Goal: Navigation & Orientation: Find specific page/section

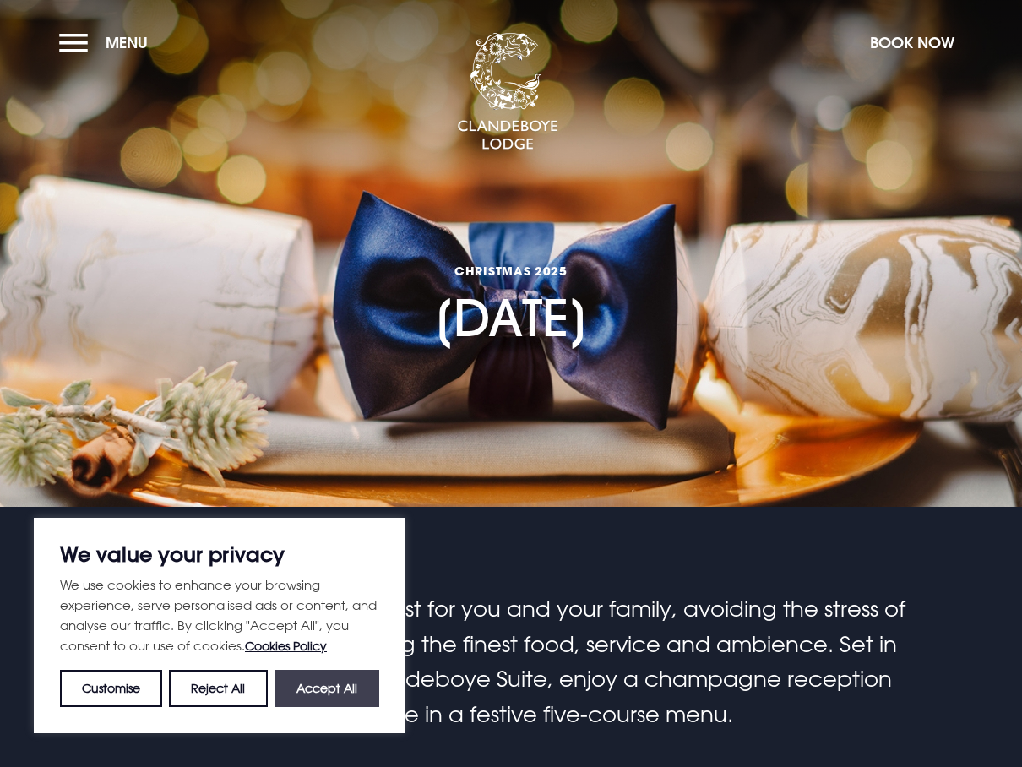
click at [311, 693] on button "Accept All" at bounding box center [326, 688] width 105 height 37
checkbox input "true"
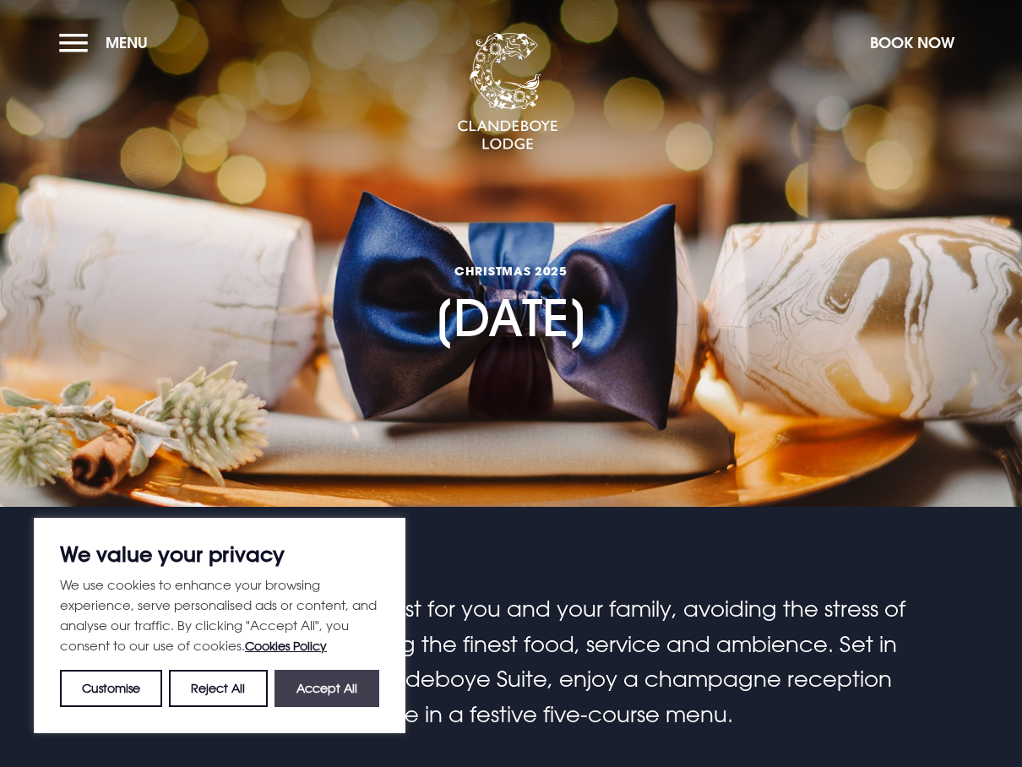
checkbox input "true"
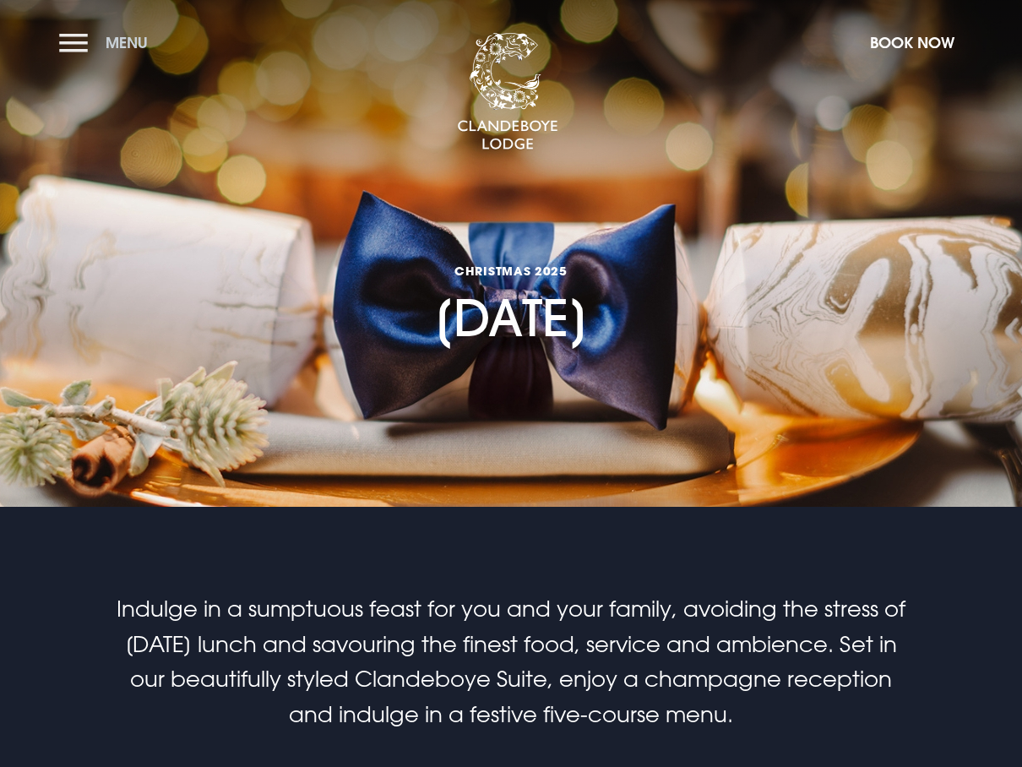
click at [83, 37] on button "Menu" at bounding box center [107, 42] width 97 height 36
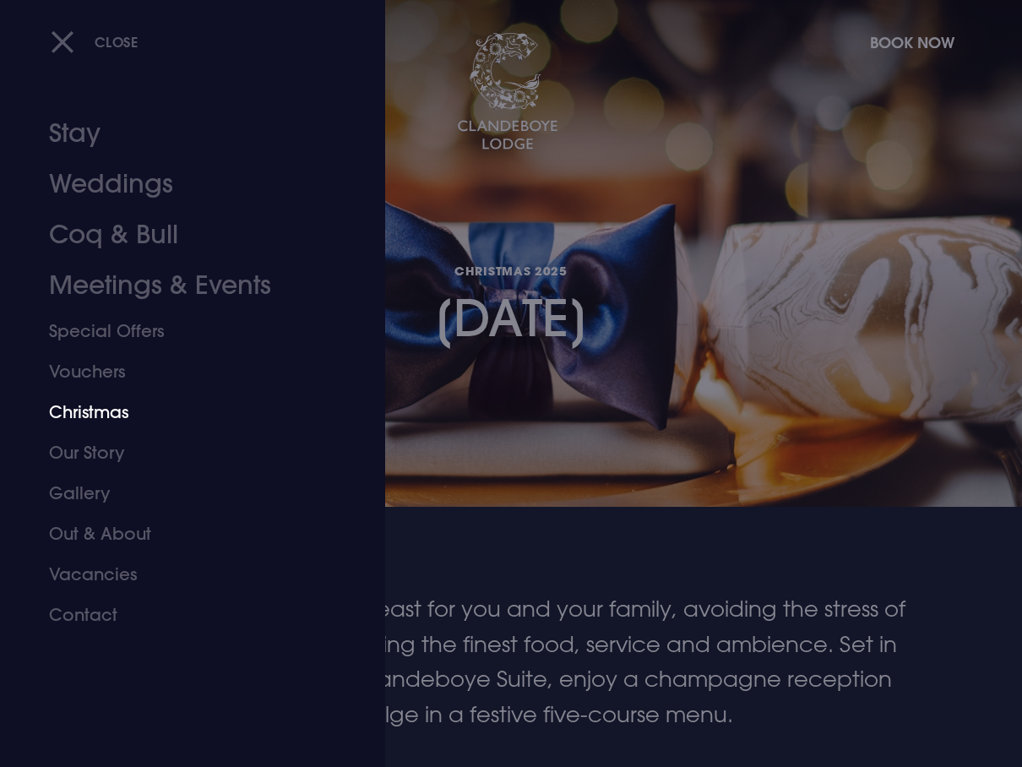
click at [118, 401] on link "Christmas" at bounding box center [181, 412] width 264 height 41
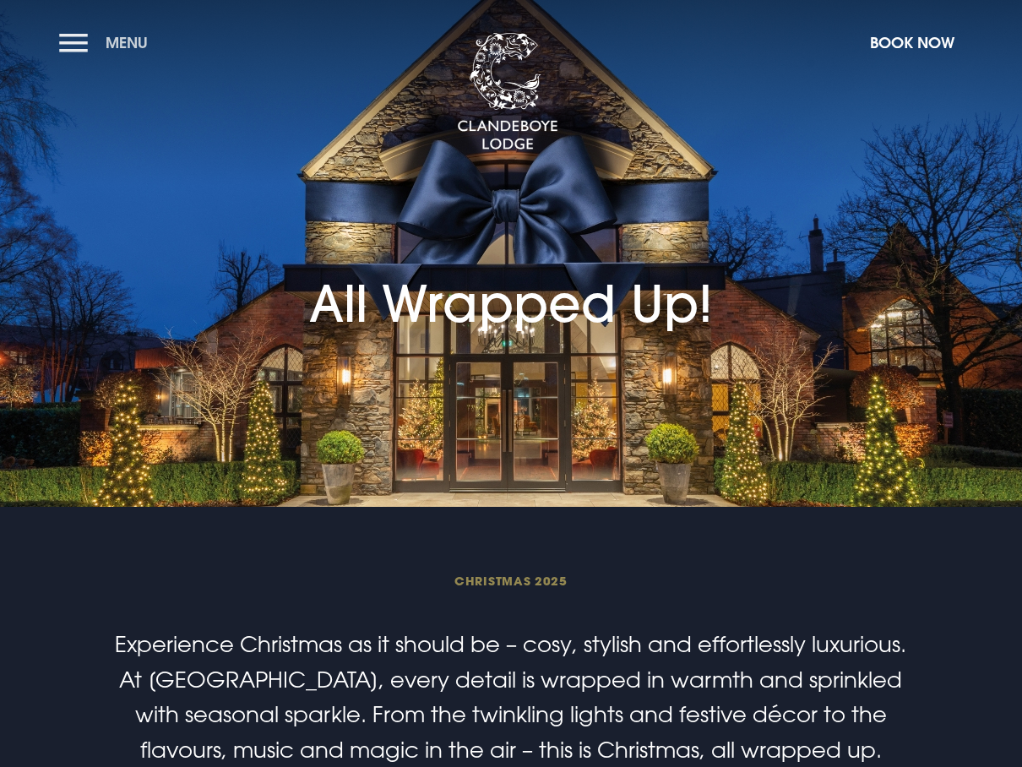
click at [88, 45] on button "Menu" at bounding box center [107, 42] width 97 height 36
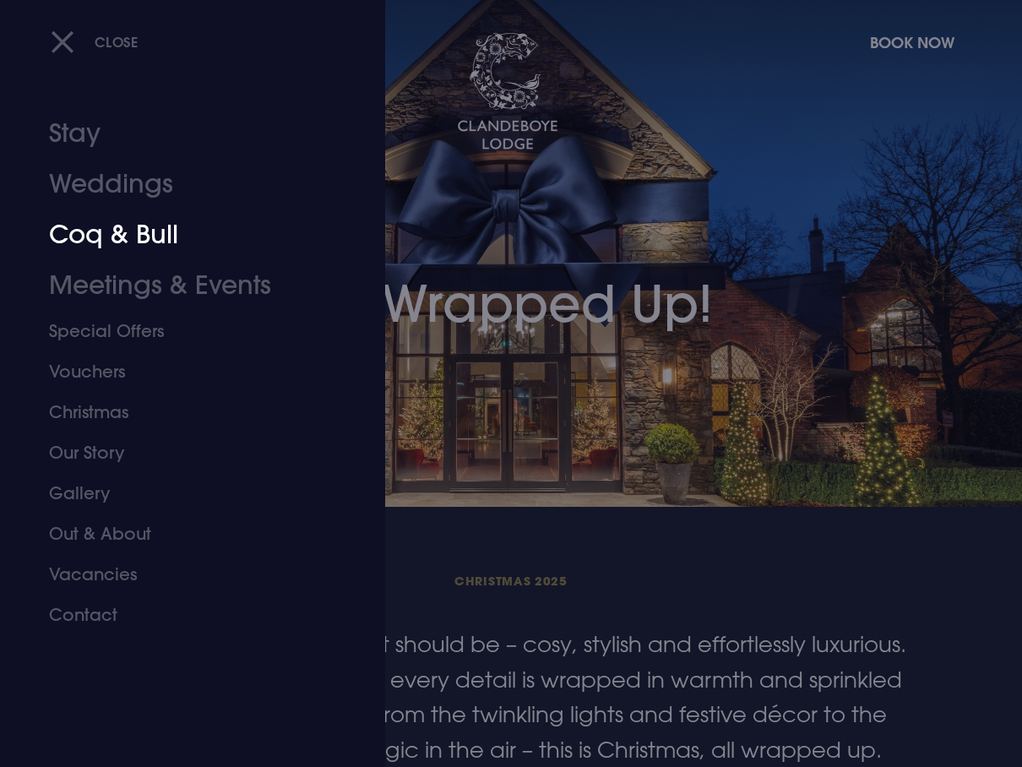
click at [89, 226] on link "Coq & Bull" at bounding box center [181, 234] width 264 height 51
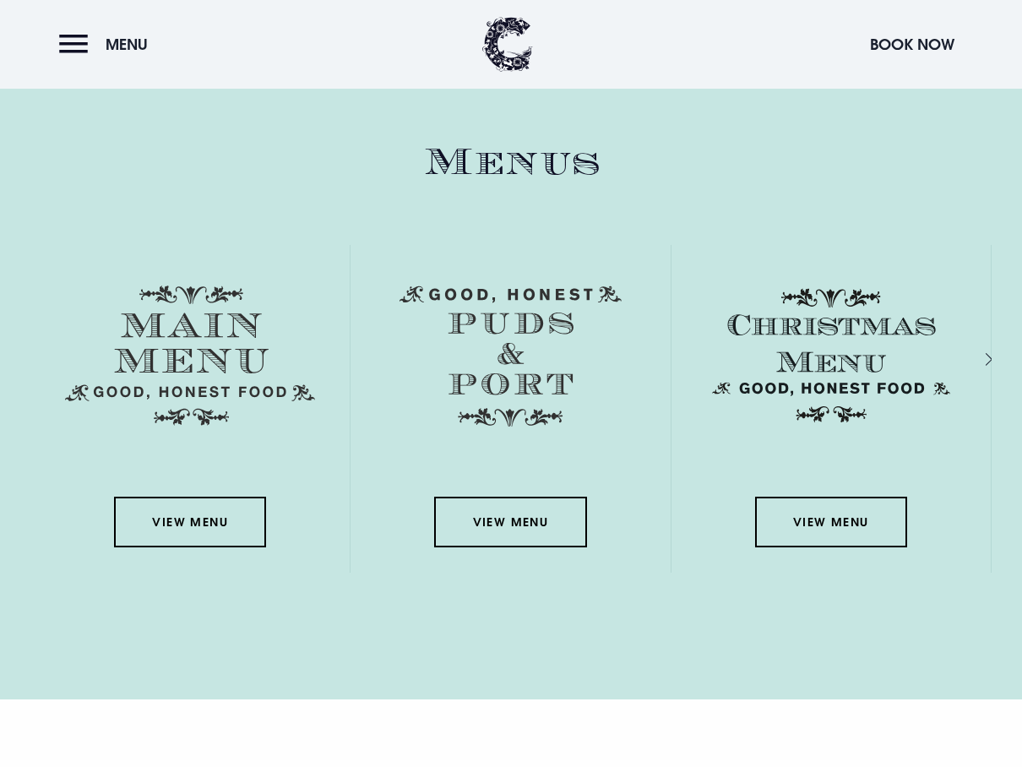
scroll to position [2448, 0]
click at [870, 521] on link "View Menu" at bounding box center [831, 521] width 152 height 51
